Goal: Information Seeking & Learning: Learn about a topic

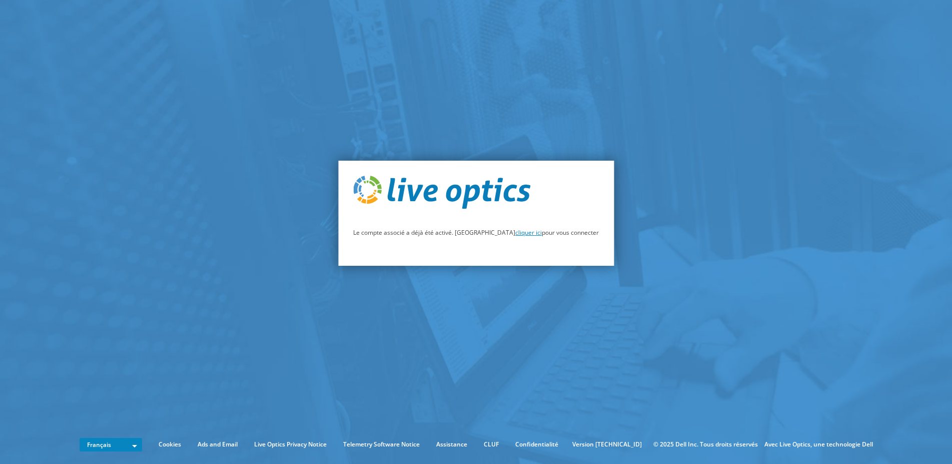
click at [515, 236] on link "cliquer ici" at bounding box center [528, 232] width 27 height 9
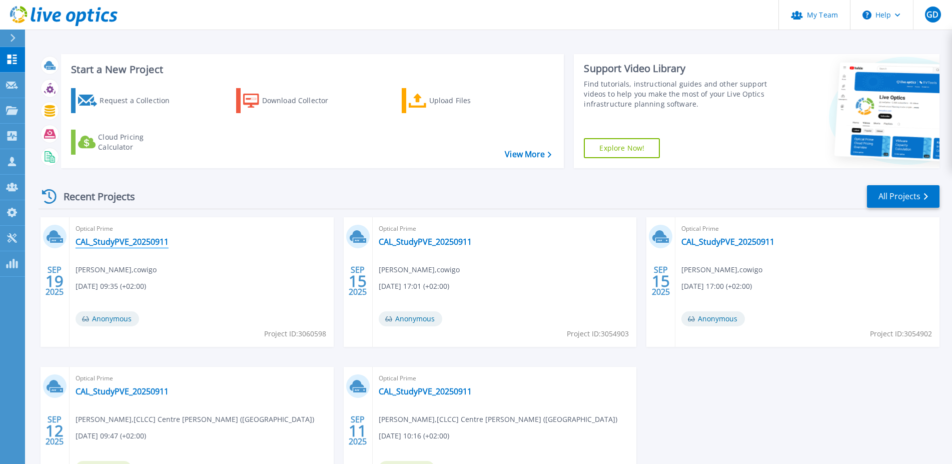
click at [129, 240] on link "CAL_StudyPVE_20250911" at bounding box center [122, 242] width 93 height 10
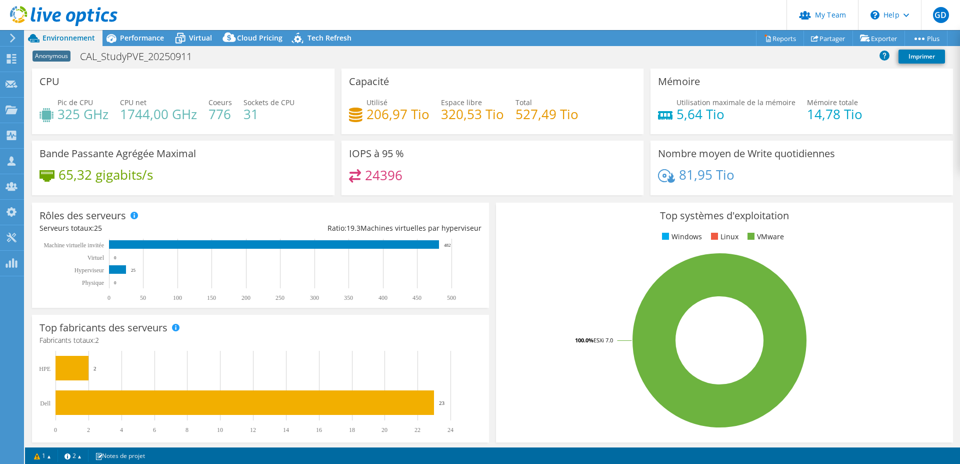
select select "USD"
click at [910, 169] on div "81,95 Tio" at bounding box center [802, 179] width 288 height 21
click at [518, 119] on h4 "527,49 Tio" at bounding box center [547, 114] width 63 height 11
drag, startPoint x: 518, startPoint y: 119, endPoint x: 571, endPoint y: 109, distance: 53.5
click at [571, 109] on h4 "527,49 Tio" at bounding box center [547, 114] width 63 height 11
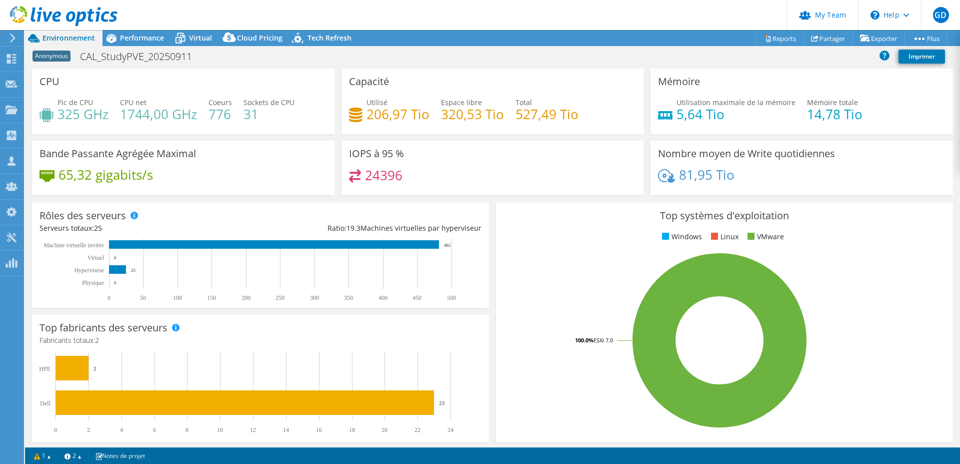
click at [374, 113] on h4 "206,97 Tio" at bounding box center [398, 114] width 63 height 11
drag, startPoint x: 374, startPoint y: 113, endPoint x: 414, endPoint y: 106, distance: 40.7
click at [414, 109] on h4 "206,97 Tio" at bounding box center [398, 114] width 63 height 11
click at [809, 113] on h4 "14,78 Tio" at bounding box center [835, 114] width 56 height 11
drag, startPoint x: 809, startPoint y: 113, endPoint x: 857, endPoint y: 107, distance: 48.4
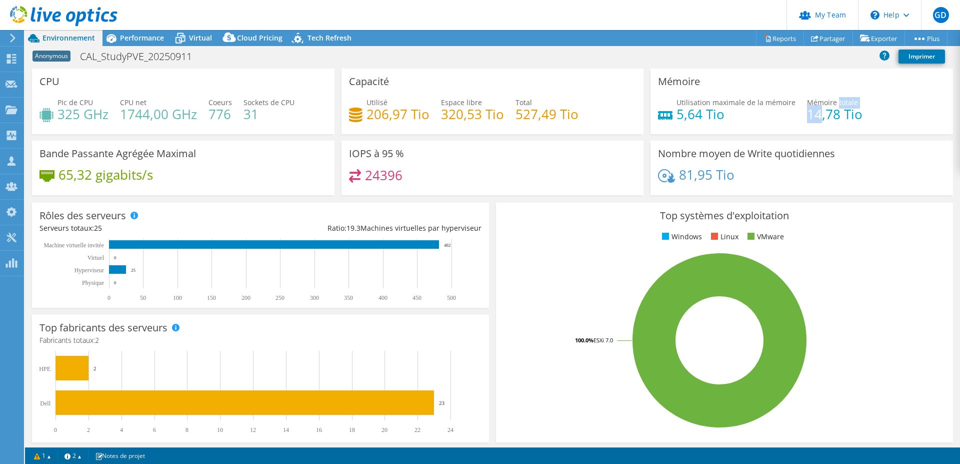
click at [857, 107] on div "Utilisation maximale de la mémoire 5,64 Tio Mémoire totale 14,78 Tio" at bounding box center [802, 113] width 288 height 33
click at [677, 116] on h4 "5,64 Tio" at bounding box center [736, 114] width 119 height 11
drag, startPoint x: 673, startPoint y: 116, endPoint x: 731, endPoint y: 113, distance: 57.6
click at [731, 113] on h4 "5,64 Tio" at bounding box center [736, 114] width 119 height 11
click at [543, 165] on div "IOPS à 95 % 24396" at bounding box center [493, 168] width 303 height 55
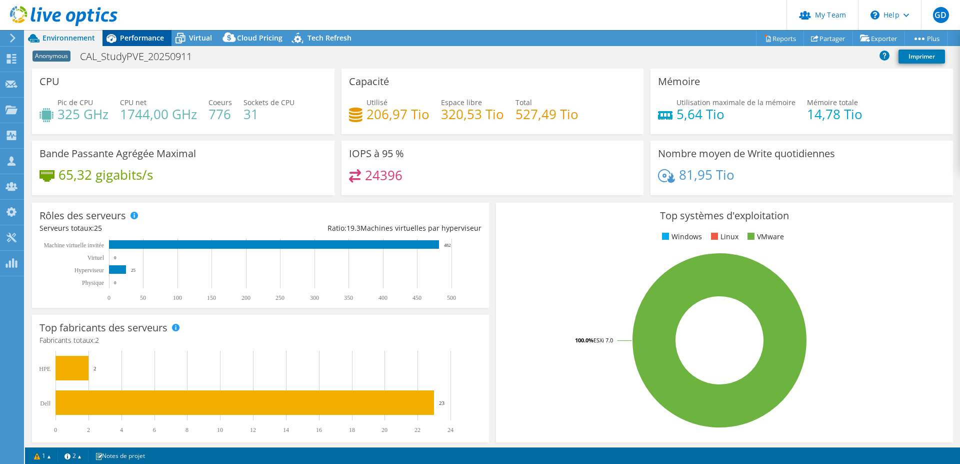
click at [126, 41] on span "Performance" at bounding box center [142, 38] width 44 height 10
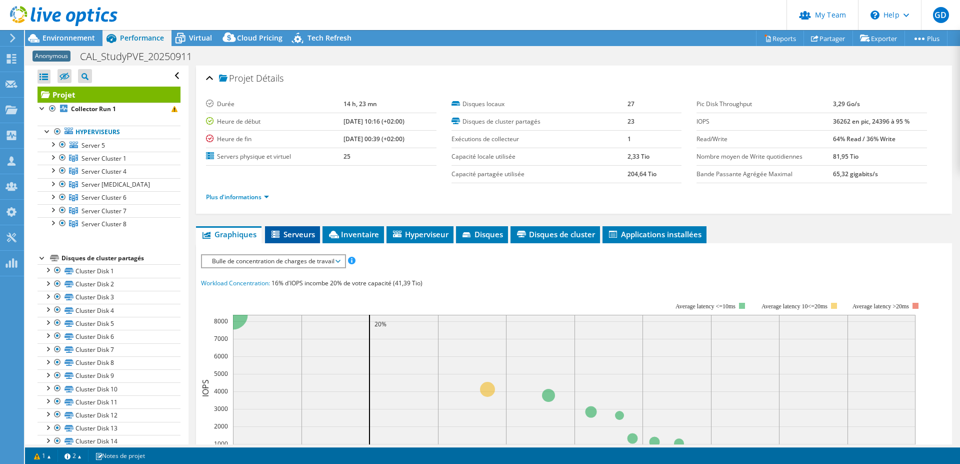
click at [304, 229] on li "Serveurs" at bounding box center [292, 234] width 55 height 17
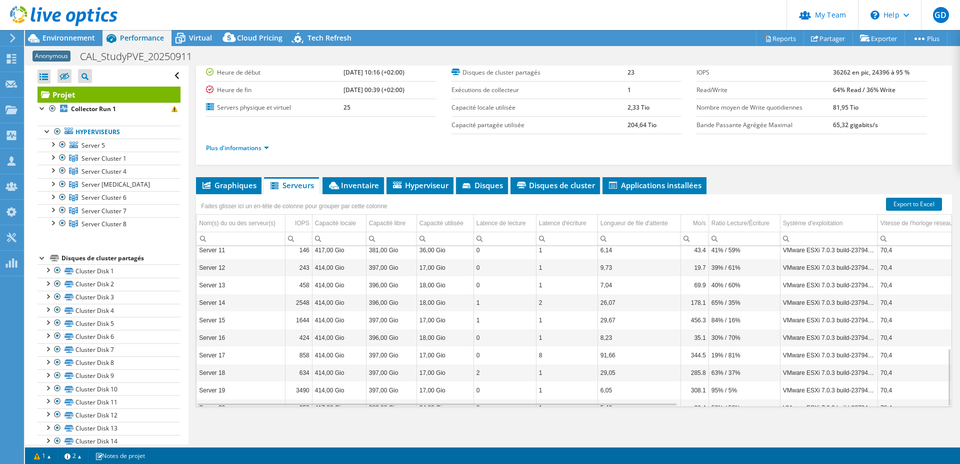
scroll to position [282, 0]
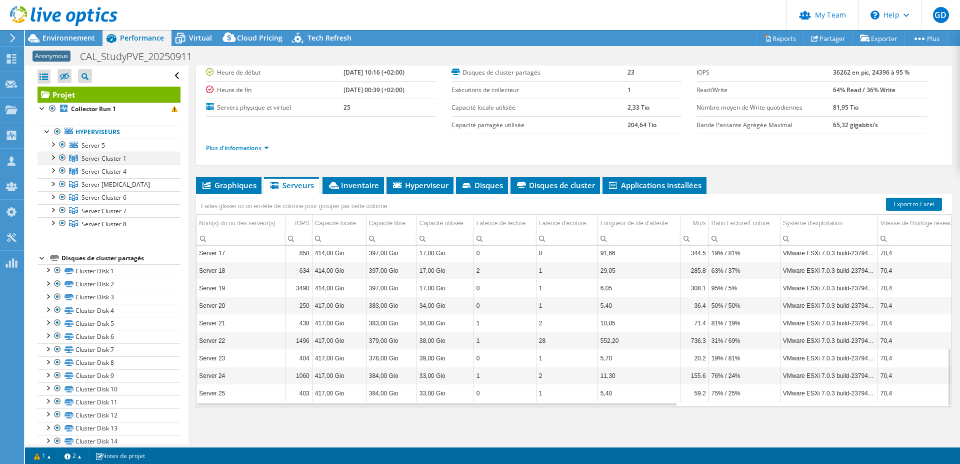
click at [55, 159] on div at bounding box center [53, 157] width 10 height 10
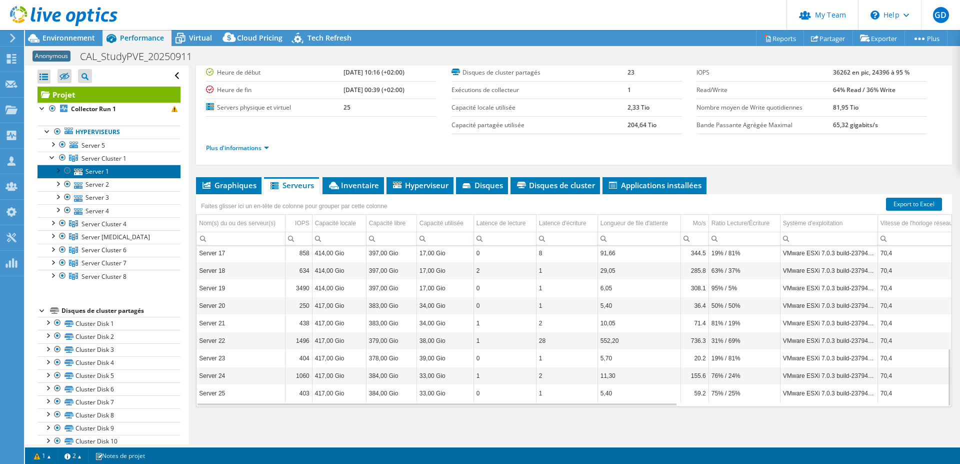
click at [97, 173] on link "Server 1" at bounding box center [109, 171] width 143 height 13
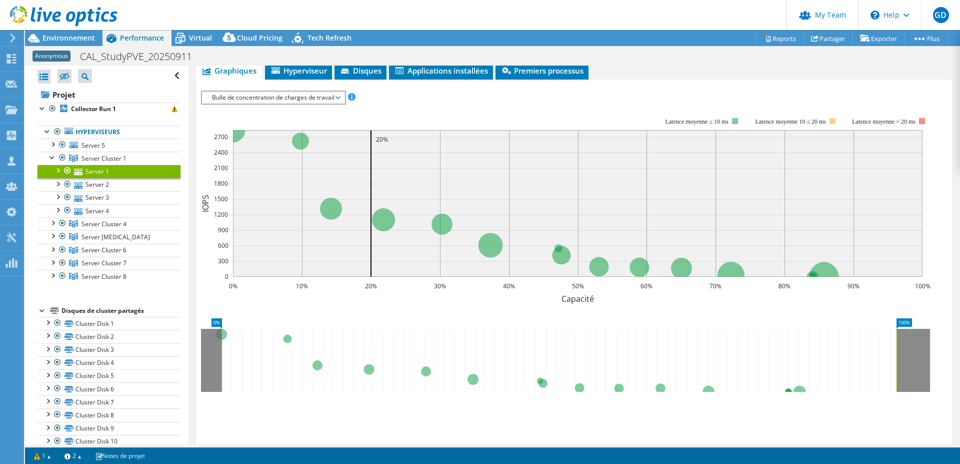
scroll to position [0, 0]
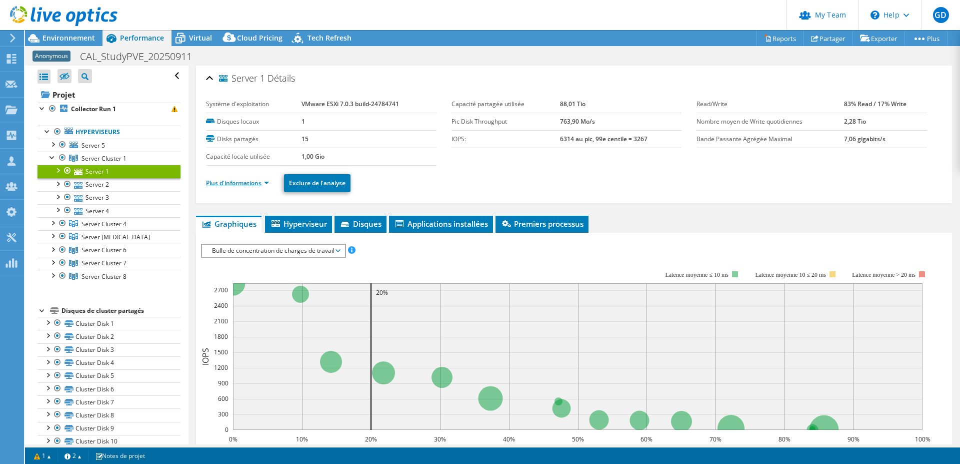
click at [266, 183] on link "Plus d'informations" at bounding box center [237, 183] width 63 height 9
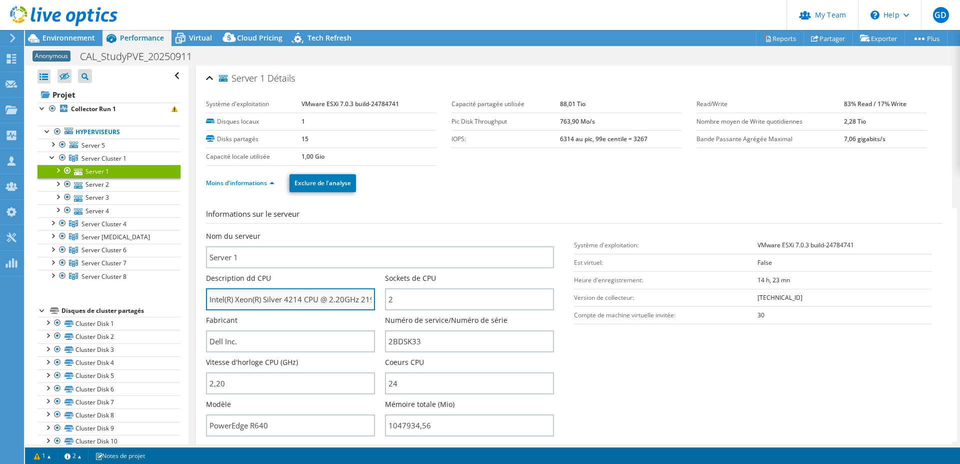
click at [298, 301] on input "Intel(R) Xeon(R) Silver 4214 CPU @ 2.20GHz 219 GHz" at bounding box center [290, 299] width 169 height 22
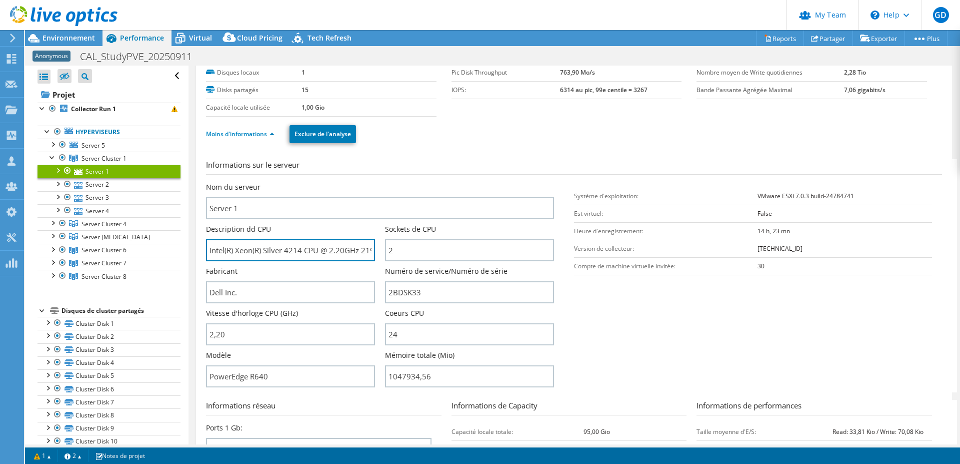
scroll to position [102, 0]
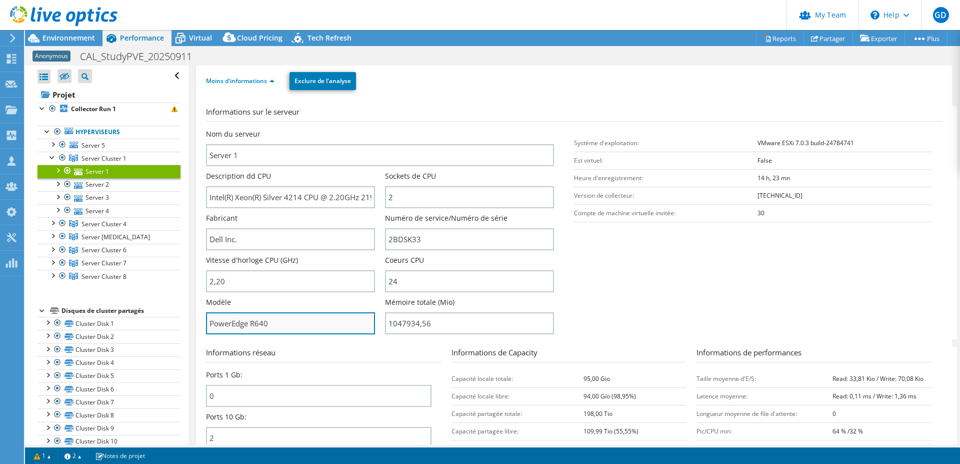
drag, startPoint x: 293, startPoint y: 323, endPoint x: 235, endPoint y: 311, distance: 59.6
click at [235, 312] on input "PowerEdge R640" at bounding box center [290, 323] width 169 height 22
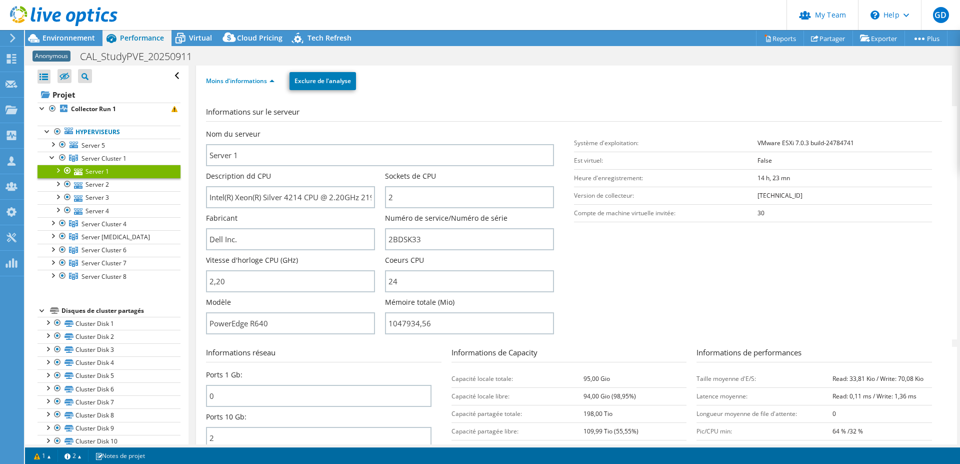
click at [699, 266] on section "Informations sur le serveur Nom du serveur Server 1 Description dd CPU Intel(R)…" at bounding box center [576, 222] width 741 height 233
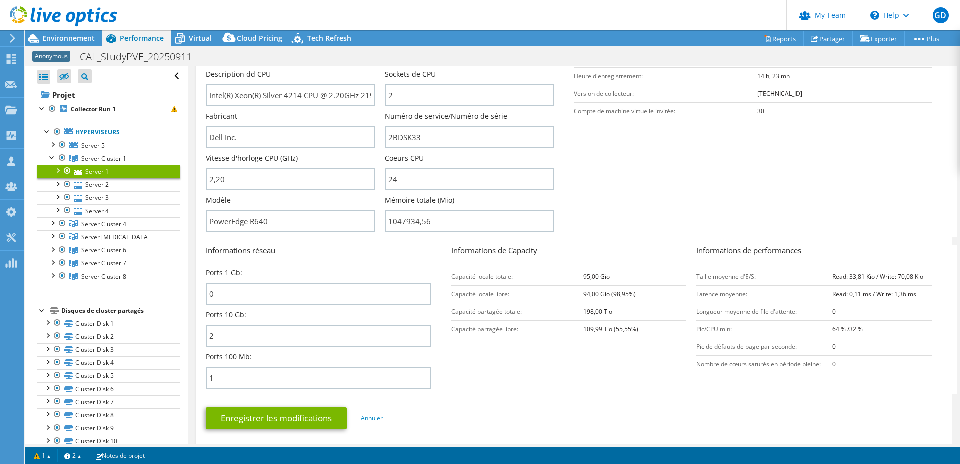
scroll to position [0, 0]
